Goal: Information Seeking & Learning: Check status

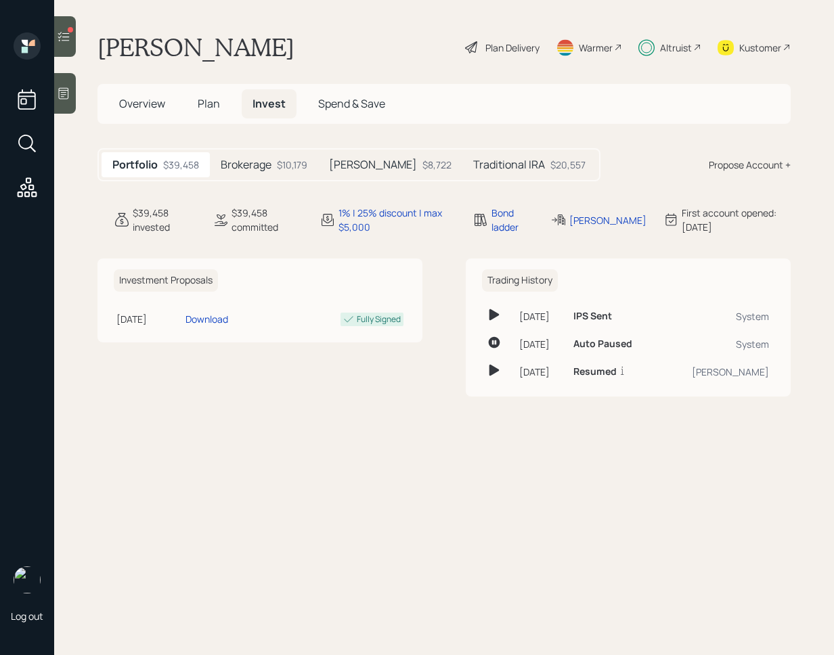
click at [475, 173] on div "Traditional IRA $20,557" at bounding box center [529, 164] width 134 height 25
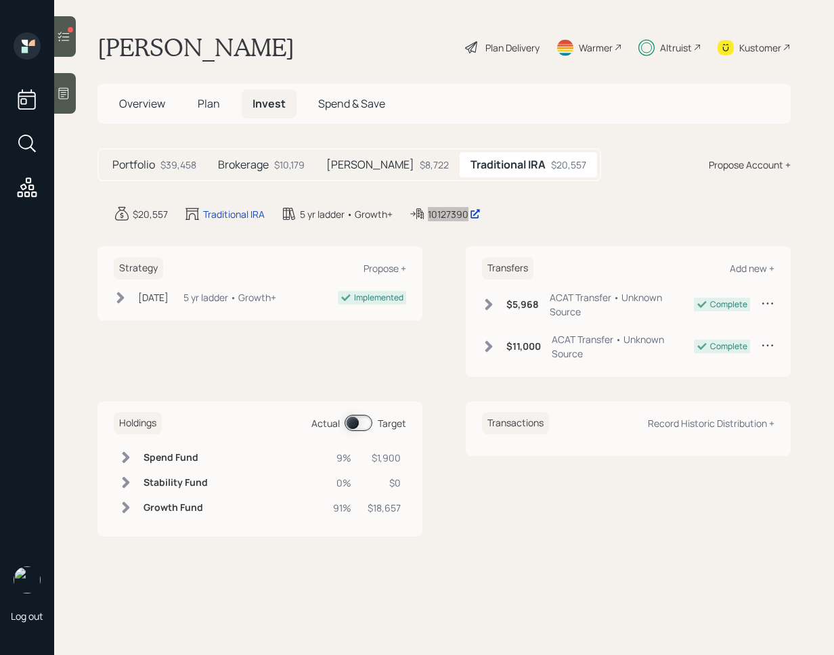
drag, startPoint x: 453, startPoint y: 212, endPoint x: 499, endPoint y: 14, distance: 203.0
click at [0, 0] on div "Log out Michael Charland Plan Delivery Warmer Altruist Kustomer Overview Plan I…" at bounding box center [417, 327] width 834 height 655
click at [370, 161] on div "Roth IRA $8,722" at bounding box center [387, 164] width 144 height 25
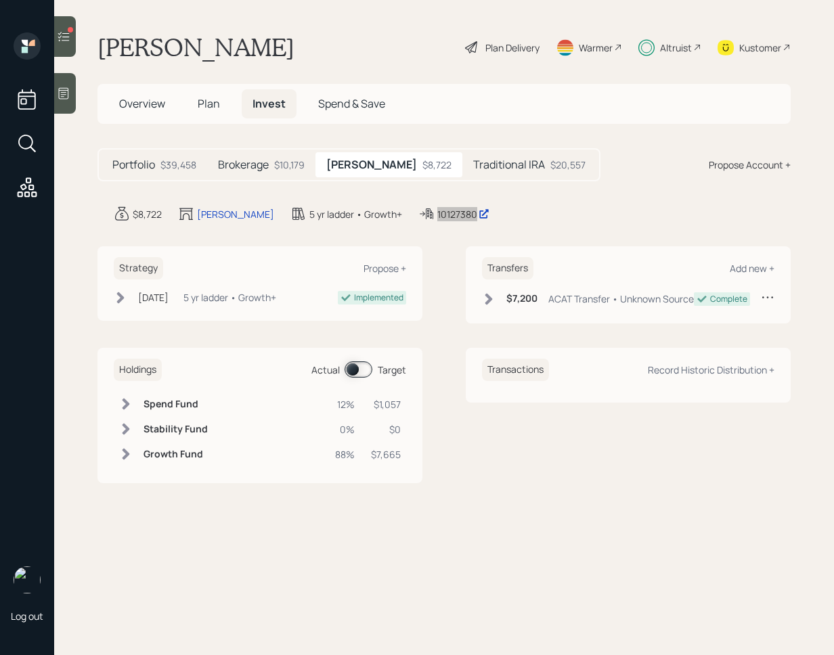
drag, startPoint x: 417, startPoint y: 211, endPoint x: 619, endPoint y: 1, distance: 291.6
click at [0, 0] on div "Log out Michael Charland Plan Delivery Warmer Altruist Kustomer Overview Plan I…" at bounding box center [417, 327] width 834 height 655
click at [291, 155] on div "Brokerage $10,179" at bounding box center [261, 164] width 108 height 25
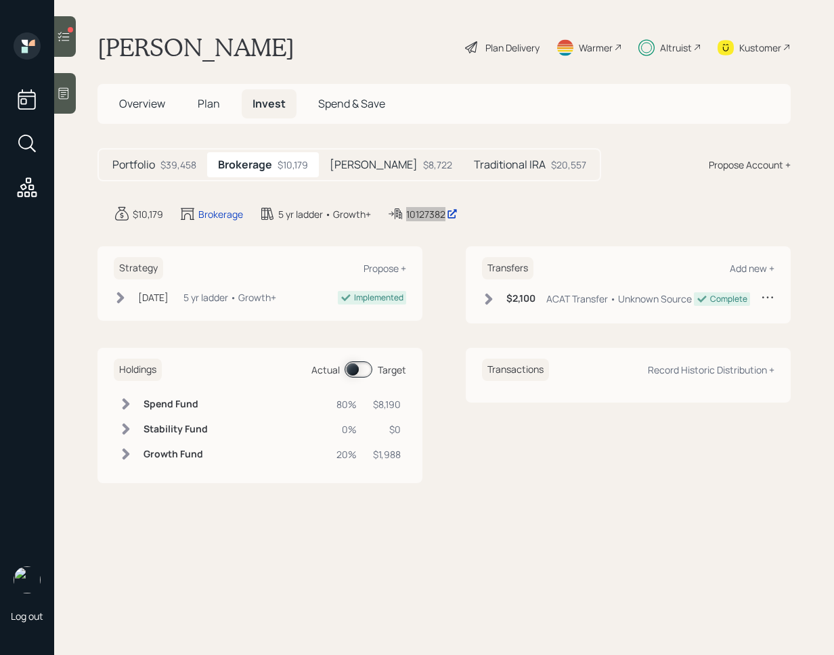
drag, startPoint x: 422, startPoint y: 210, endPoint x: 546, endPoint y: 1, distance: 243.5
click at [0, 0] on div "Log out Michael Charland Plan Delivery Warmer Altruist Kustomer Overview Plan I…" at bounding box center [417, 327] width 834 height 655
